Goal: Navigation & Orientation: Understand site structure

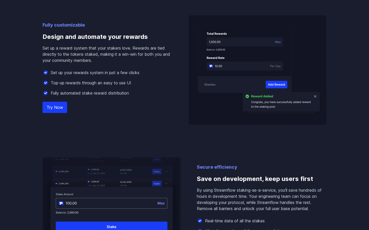
scroll to position [659, 0]
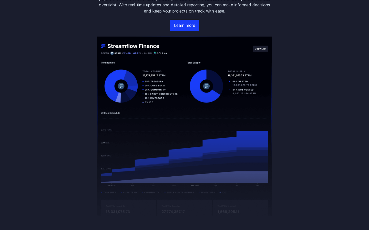
scroll to position [879, 0]
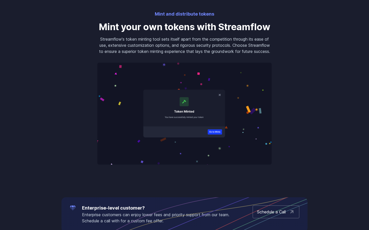
scroll to position [879, 0]
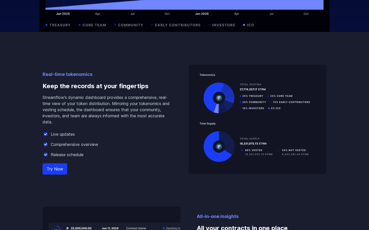
scroll to position [659, 0]
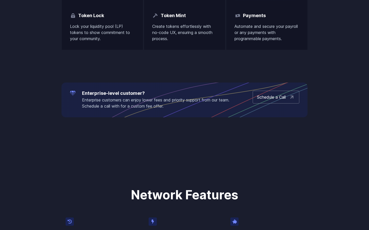
scroll to position [879, 0]
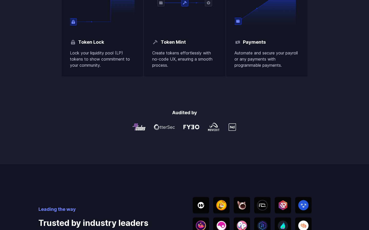
scroll to position [879, 0]
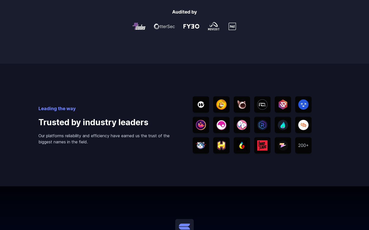
scroll to position [879, 0]
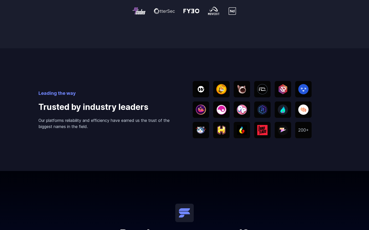
scroll to position [879, 0]
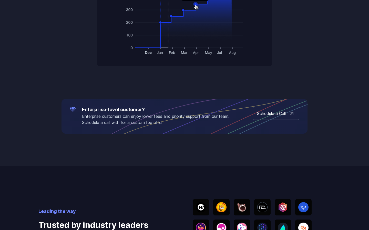
scroll to position [879, 0]
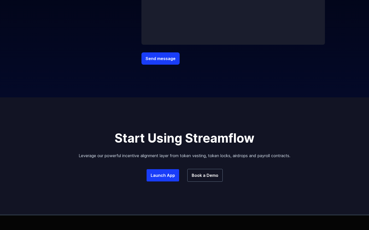
scroll to position [352, 0]
